Goal: Information Seeking & Learning: Learn about a topic

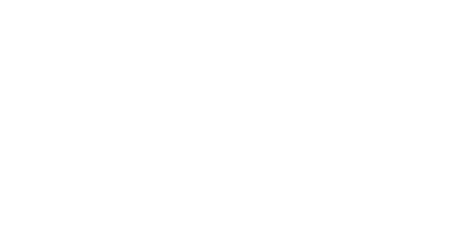
select select "Song"
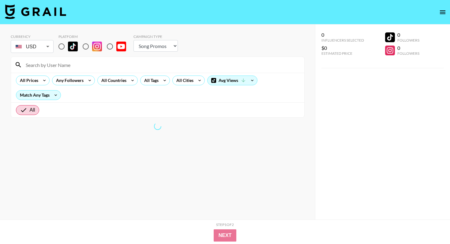
click at [61, 47] on input "radio" at bounding box center [61, 46] width 13 height 13
radio input "true"
click at [102, 64] on input at bounding box center [161, 65] width 278 height 10
click at [152, 79] on div "All Tags" at bounding box center [149, 80] width 19 height 9
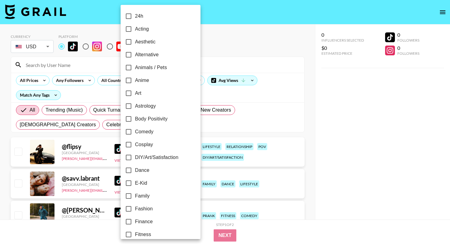
click at [143, 169] on span "Dance" at bounding box center [142, 170] width 14 height 7
click at [135, 169] on input "Dance" at bounding box center [128, 170] width 13 height 13
checkbox input "true"
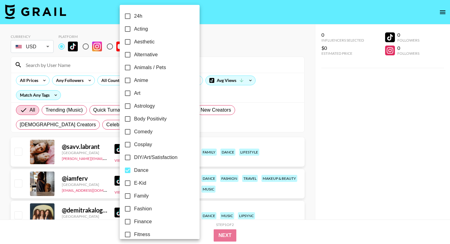
click at [111, 79] on div at bounding box center [225, 122] width 450 height 244
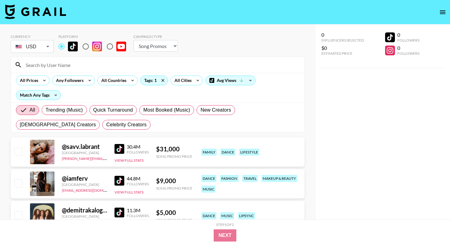
click at [111, 79] on div "All Countries" at bounding box center [113, 80] width 30 height 9
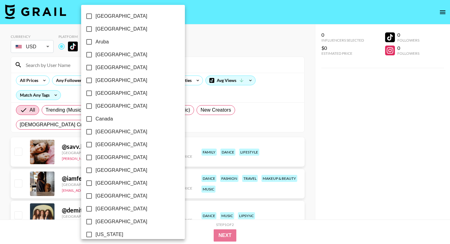
click at [106, 91] on span "[GEOGRAPHIC_DATA]" at bounding box center [121, 93] width 52 height 7
click at [95, 91] on input "[GEOGRAPHIC_DATA]" at bounding box center [89, 93] width 13 height 13
checkbox input "true"
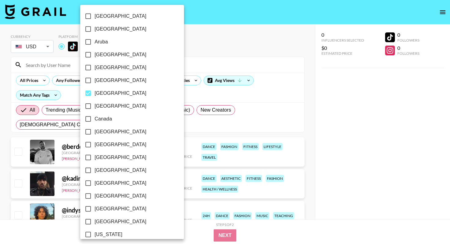
click at [163, 120] on div at bounding box center [225, 122] width 450 height 244
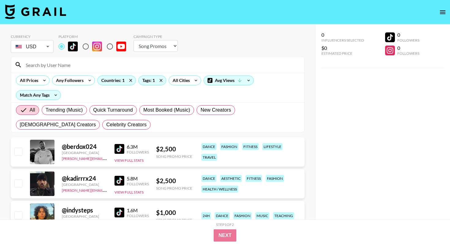
scroll to position [28, 0]
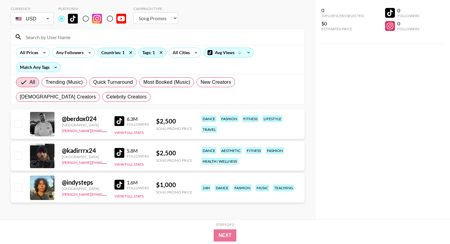
click at [116, 155] on img at bounding box center [119, 153] width 10 height 10
click at [121, 155] on img at bounding box center [119, 153] width 10 height 10
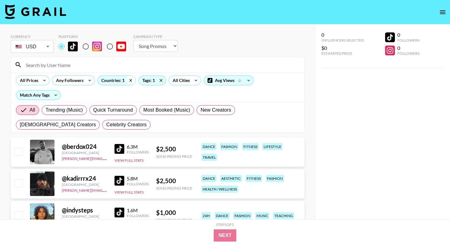
click at [126, 80] on icon at bounding box center [131, 80] width 10 height 9
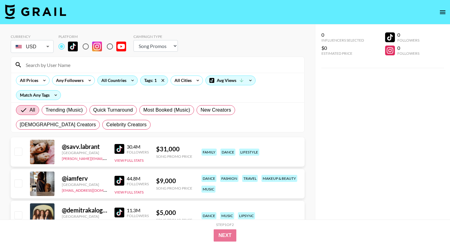
click at [113, 83] on div "All Countries" at bounding box center [113, 80] width 30 height 9
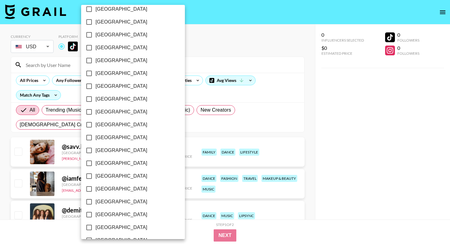
scroll to position [454, 0]
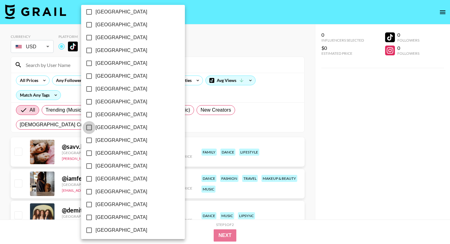
click at [95, 130] on input "[GEOGRAPHIC_DATA]" at bounding box center [89, 127] width 13 height 13
checkbox input "true"
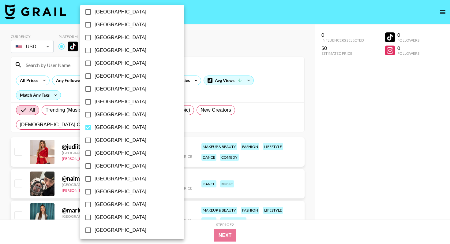
click at [185, 124] on div at bounding box center [225, 122] width 450 height 244
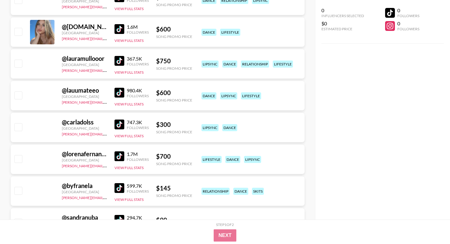
scroll to position [1009, 0]
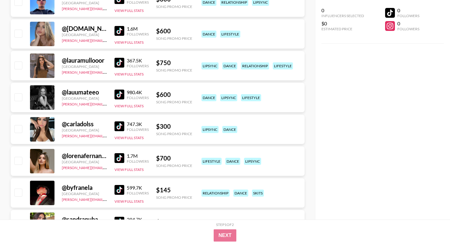
click at [121, 157] on img at bounding box center [119, 158] width 10 height 10
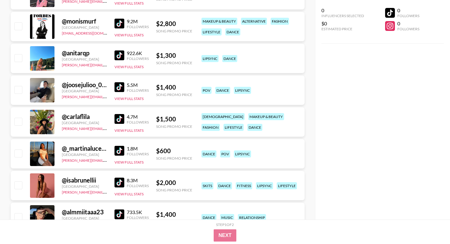
scroll to position [295, 0]
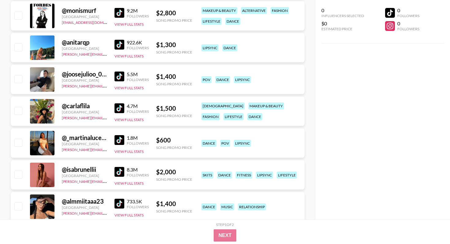
click at [119, 139] on img at bounding box center [119, 140] width 10 height 10
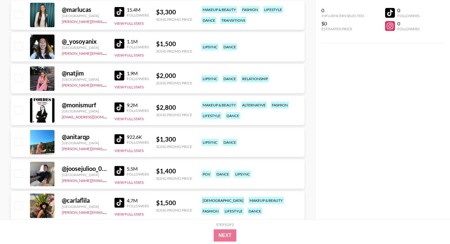
scroll to position [0, 0]
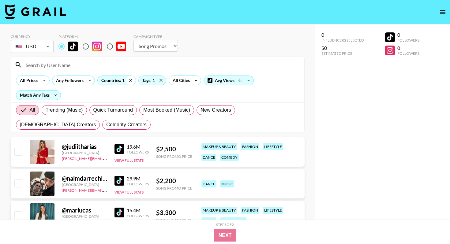
click at [132, 79] on icon at bounding box center [131, 80] width 10 height 9
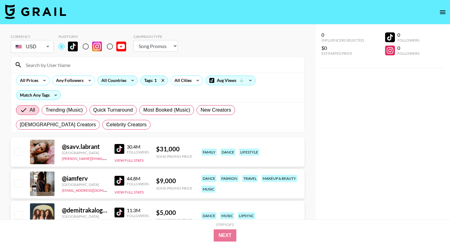
click at [116, 80] on div "All Countries" at bounding box center [113, 80] width 30 height 9
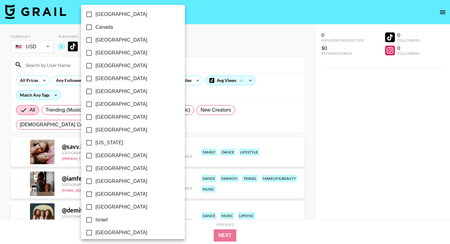
scroll to position [94, 0]
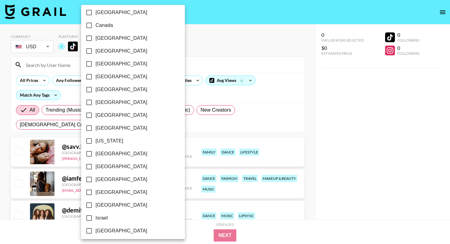
click at [105, 127] on span "[GEOGRAPHIC_DATA]" at bounding box center [121, 128] width 52 height 7
click at [95, 127] on input "[GEOGRAPHIC_DATA]" at bounding box center [89, 128] width 13 height 13
checkbox input "true"
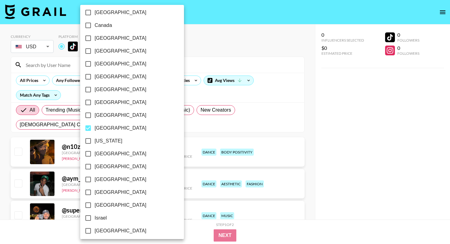
click at [225, 40] on div at bounding box center [225, 122] width 450 height 244
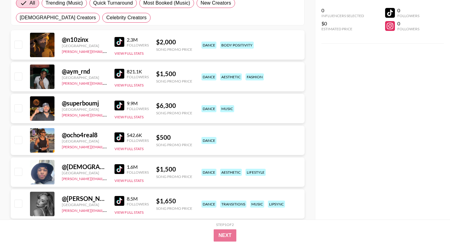
scroll to position [111, 0]
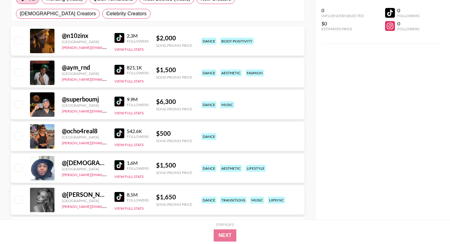
click at [119, 135] on img at bounding box center [119, 133] width 10 height 10
